Goal: Task Accomplishment & Management: Use online tool/utility

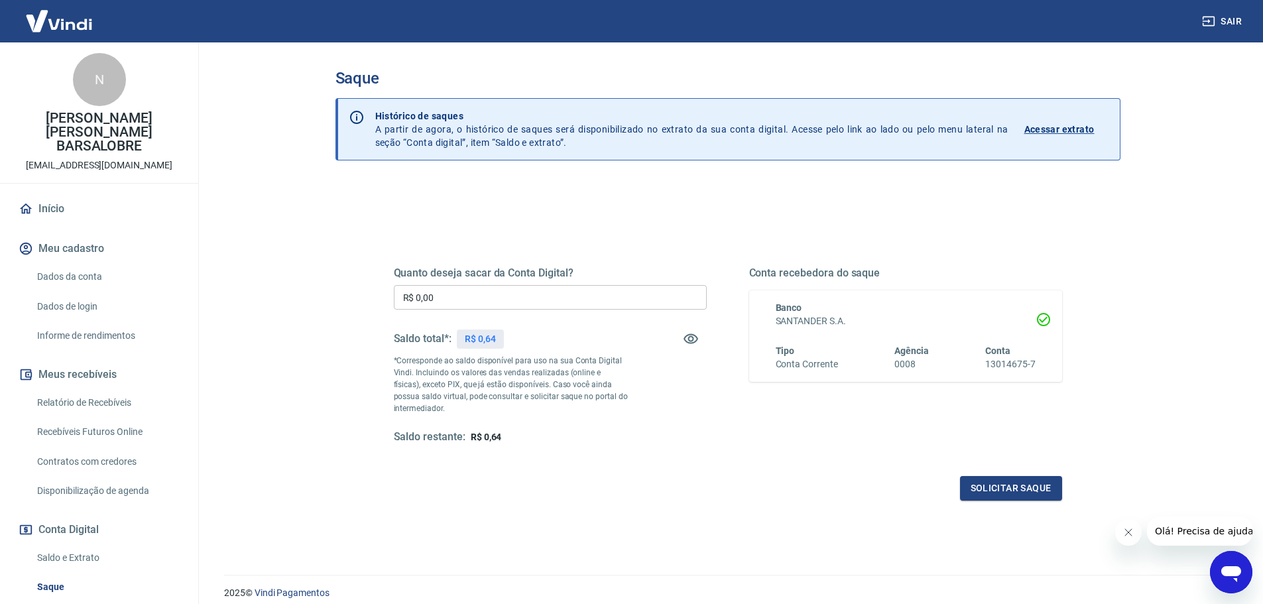
click at [627, 292] on input "R$ 0,00" at bounding box center [550, 297] width 313 height 25
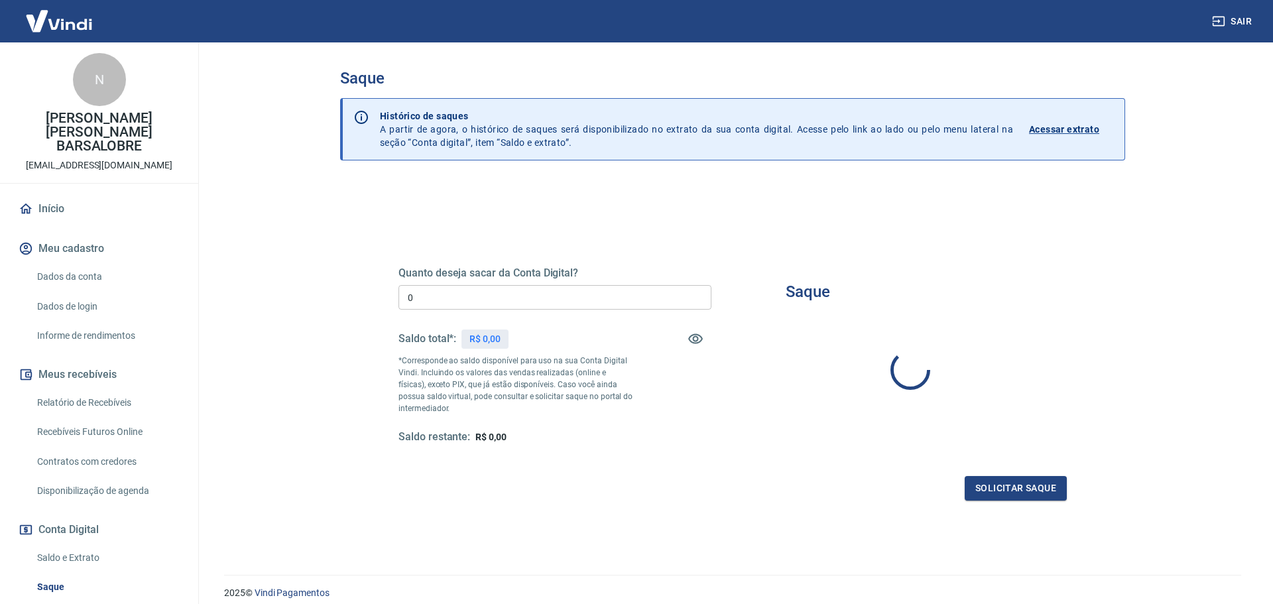
type input "R$ 0,00"
